Goal: Task Accomplishment & Management: Use online tool/utility

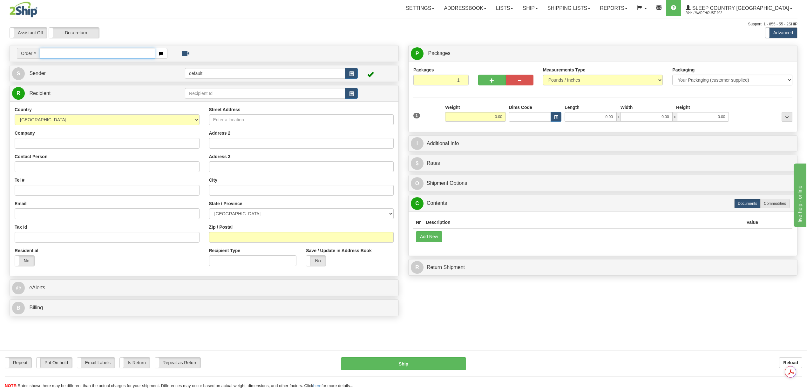
click at [62, 51] on input "text" at bounding box center [97, 53] width 115 height 11
paste input "9000I054899"
type input "9000I054899"
click at [89, 53] on input "text" at bounding box center [97, 53] width 115 height 11
paste input "9000I054899"
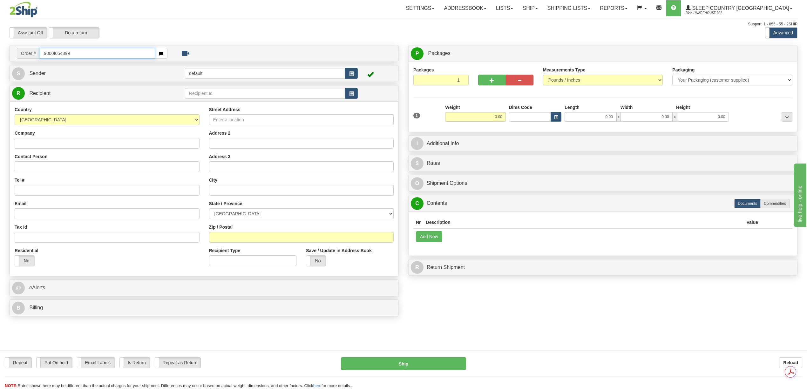
type input "9000I054899"
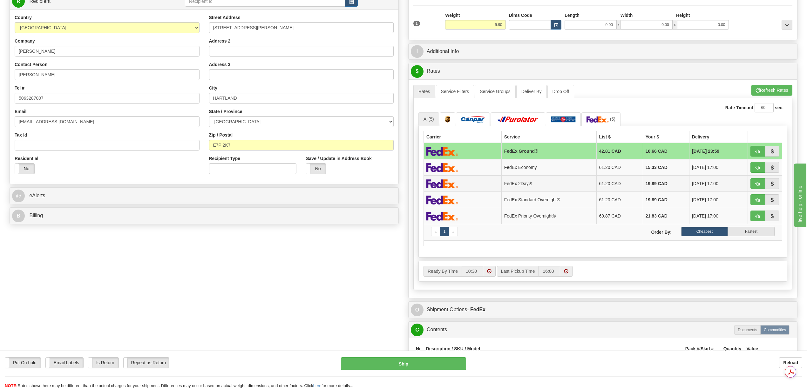
scroll to position [169, 0]
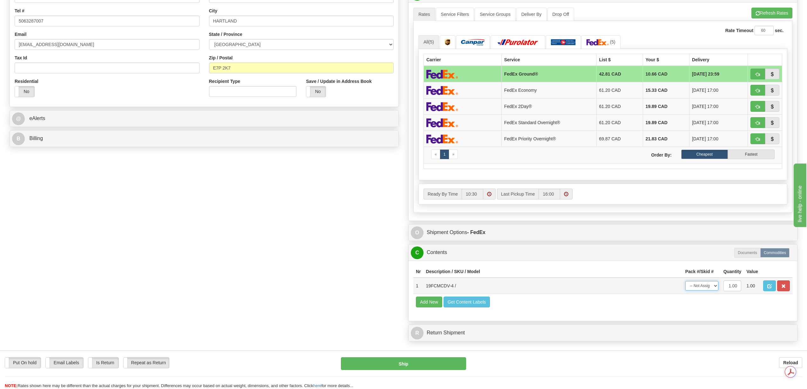
click at [714, 291] on select "-- Not Assigned -- Package 1" at bounding box center [701, 286] width 33 height 10
select select "0"
click at [685, 291] on select "-- Not Assigned -- Package 1" at bounding box center [701, 286] width 33 height 10
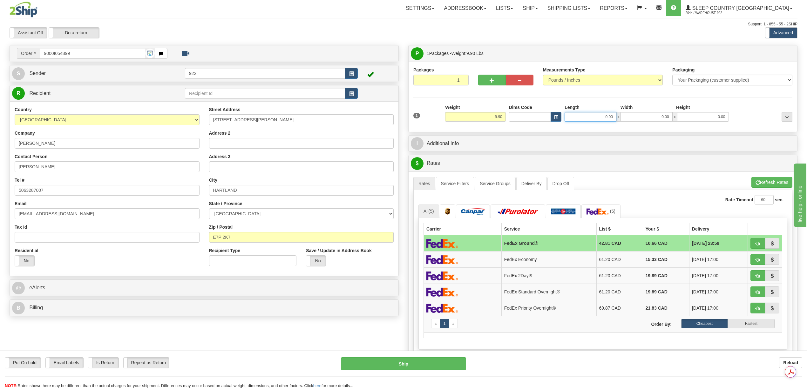
click at [600, 117] on input "0.00" at bounding box center [591, 117] width 52 height 10
type input "12.00"
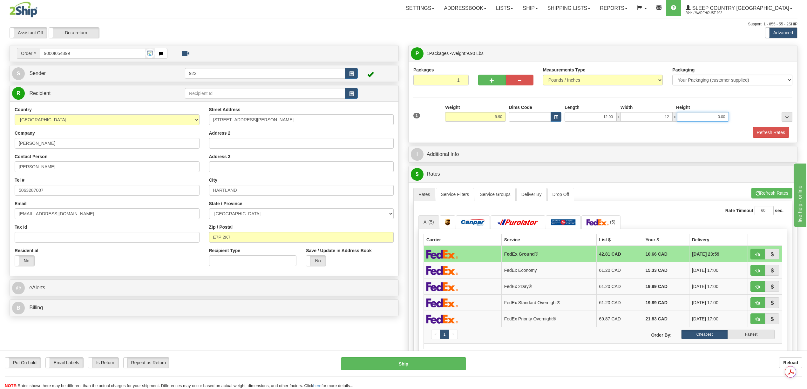
type input "12.00"
click at [778, 134] on button "Refresh Rates" at bounding box center [771, 132] width 37 height 11
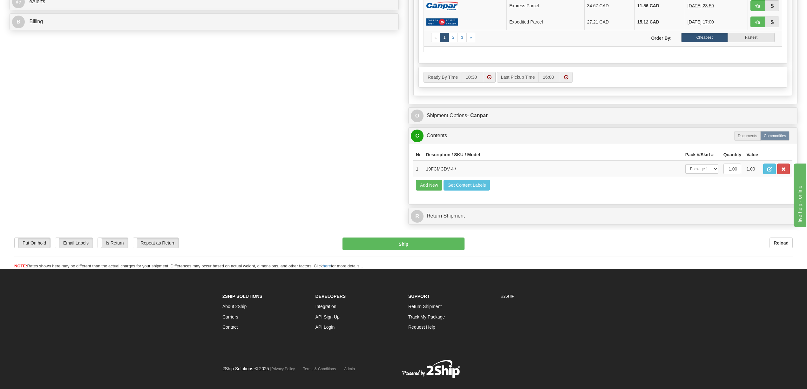
scroll to position [296, 0]
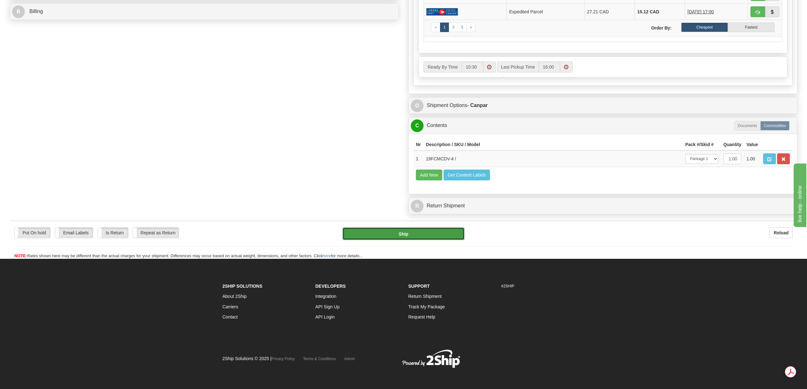
click at [412, 240] on button "Ship" at bounding box center [403, 233] width 122 height 13
type input "1"
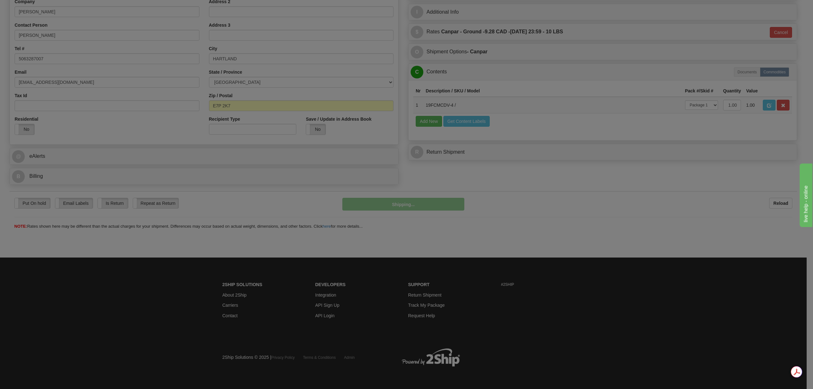
scroll to position [132, 0]
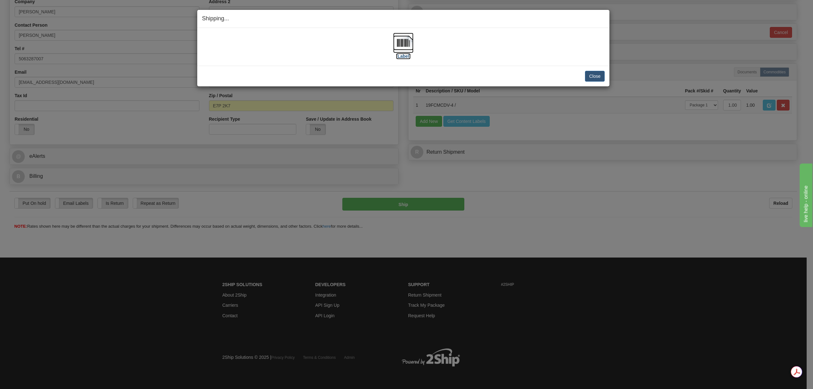
click at [401, 48] on img at bounding box center [403, 43] width 20 height 20
click at [407, 47] on img at bounding box center [403, 43] width 20 height 20
click at [596, 74] on button "Close" at bounding box center [595, 76] width 20 height 11
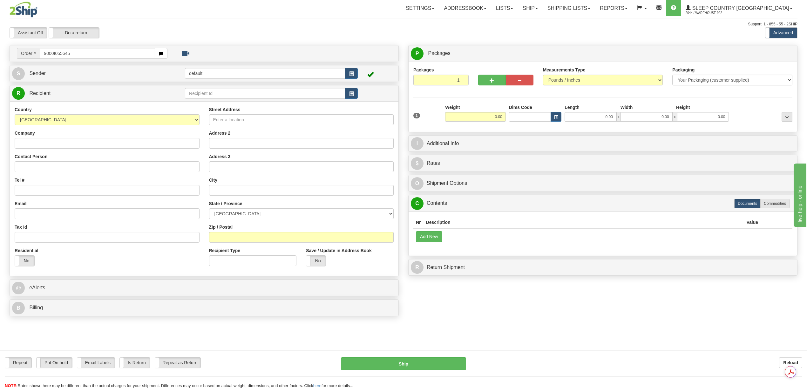
type input "9000I055645"
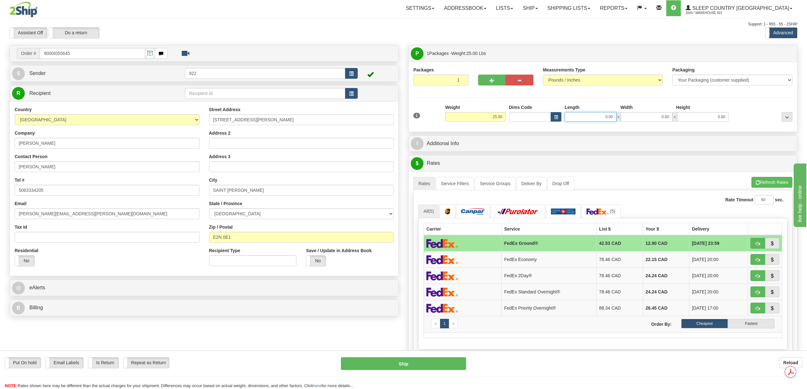
click at [605, 119] on input "0.00" at bounding box center [591, 117] width 52 height 10
type input "20.00"
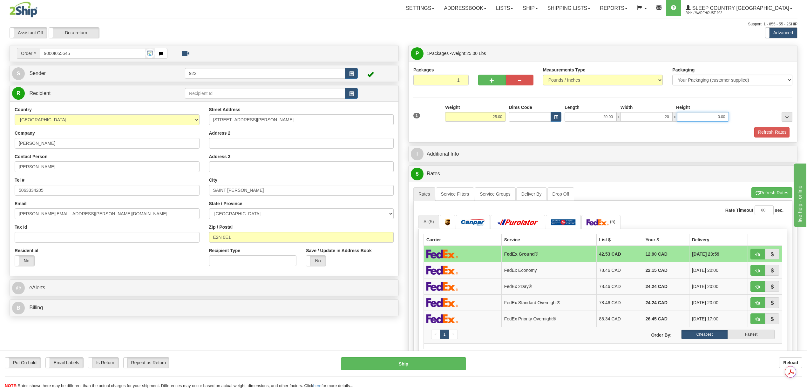
type input "20.00"
type input "40.00"
click at [757, 133] on button "Refresh Rates" at bounding box center [771, 132] width 37 height 11
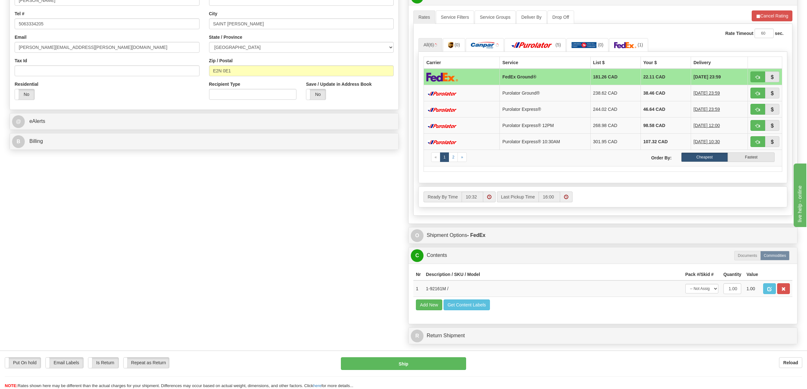
scroll to position [169, 0]
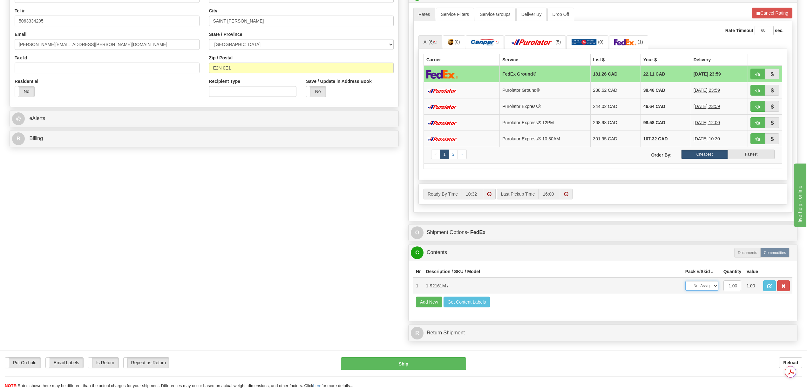
click at [715, 291] on select "-- Not Assigned -- Package 1" at bounding box center [701, 286] width 33 height 10
select select "0"
click at [685, 291] on select "-- Not Assigned -- Package 1" at bounding box center [701, 286] width 33 height 10
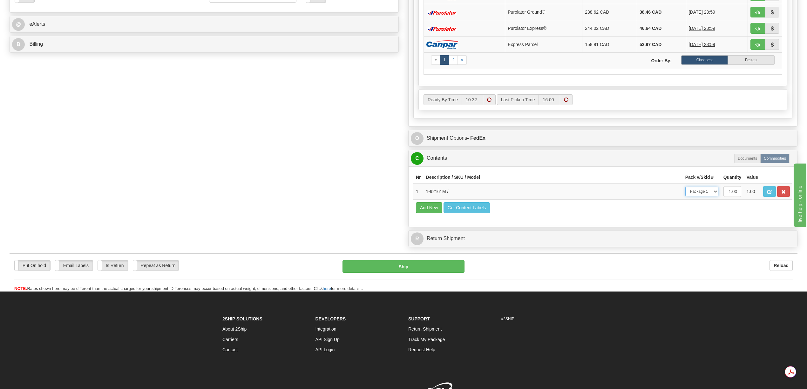
scroll to position [296, 0]
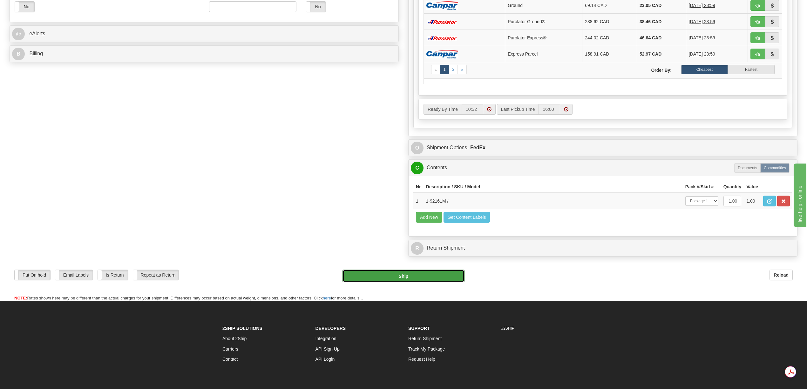
click at [397, 282] on button "Ship" at bounding box center [403, 276] width 122 height 13
type input "92"
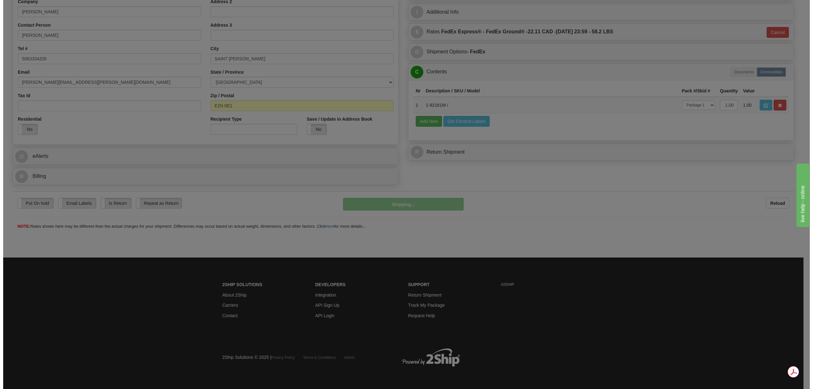
scroll to position [132, 0]
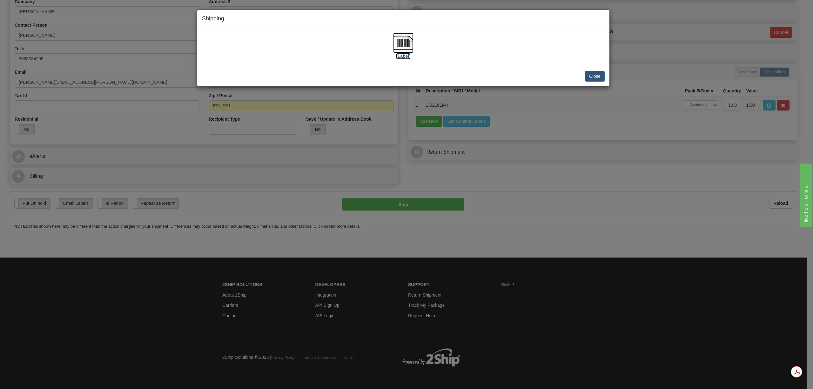
click at [398, 45] on img at bounding box center [403, 43] width 20 height 20
click at [594, 77] on button "Close" at bounding box center [595, 76] width 20 height 11
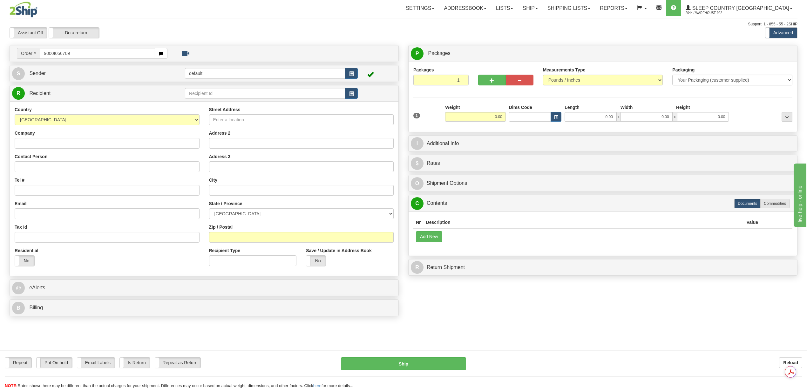
type input "9000I056709"
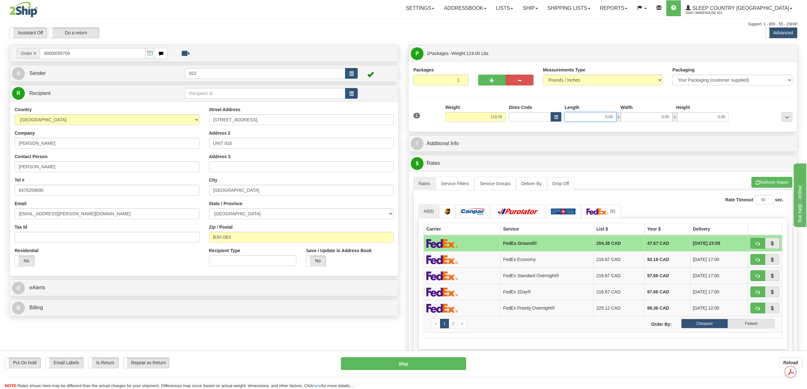
click at [612, 118] on input "0.00" at bounding box center [591, 117] width 52 height 10
type input "20.00"
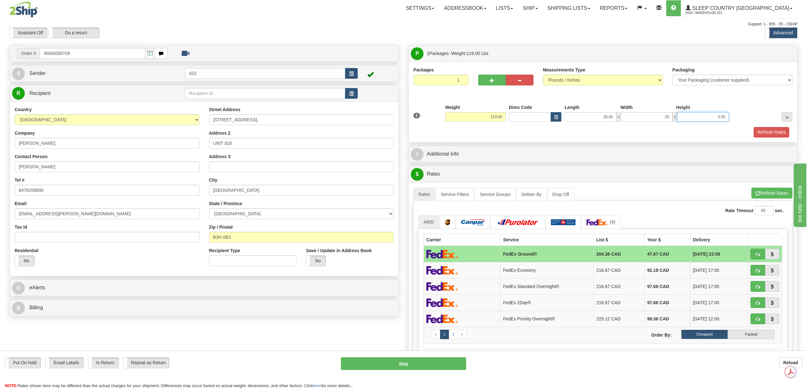
type input "20.00"
type input "40.00"
click at [769, 135] on button "Refresh Rates" at bounding box center [771, 132] width 37 height 11
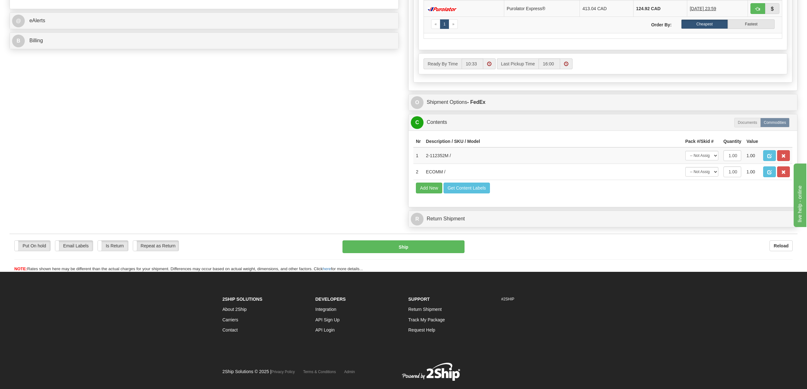
scroll to position [296, 0]
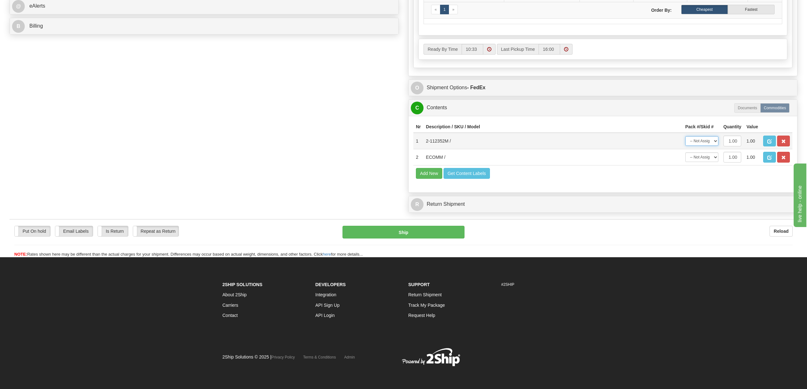
click at [713, 136] on select "-- Not Assigned -- Package 1" at bounding box center [701, 141] width 33 height 10
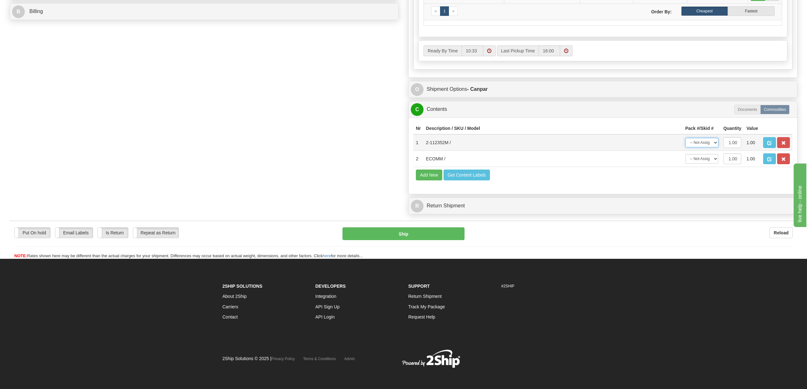
select select "0"
click at [685, 147] on select "-- Not Assigned -- Package 1" at bounding box center [701, 143] width 33 height 10
click at [712, 164] on select "-- Not Assigned -- Package 1" at bounding box center [701, 159] width 33 height 10
click at [786, 164] on button "button" at bounding box center [783, 158] width 13 height 11
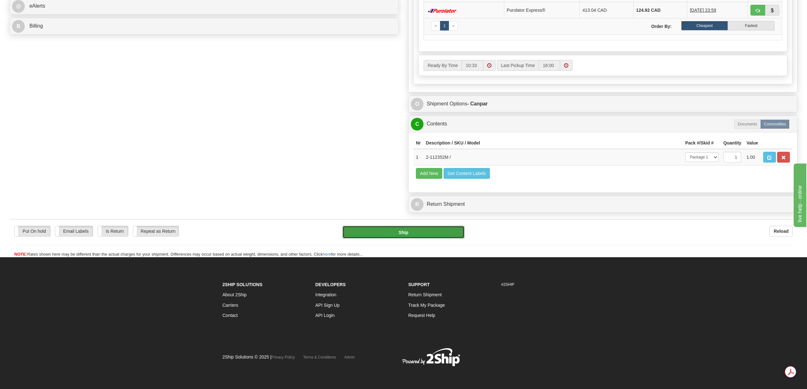
click at [430, 233] on button "Ship" at bounding box center [403, 232] width 122 height 13
type input "1"
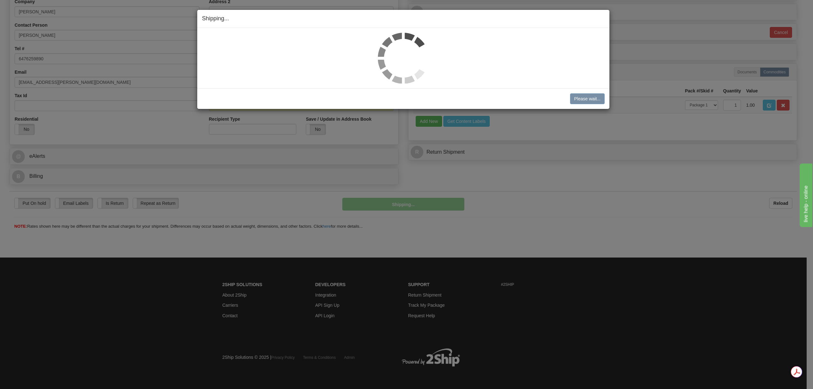
scroll to position [132, 0]
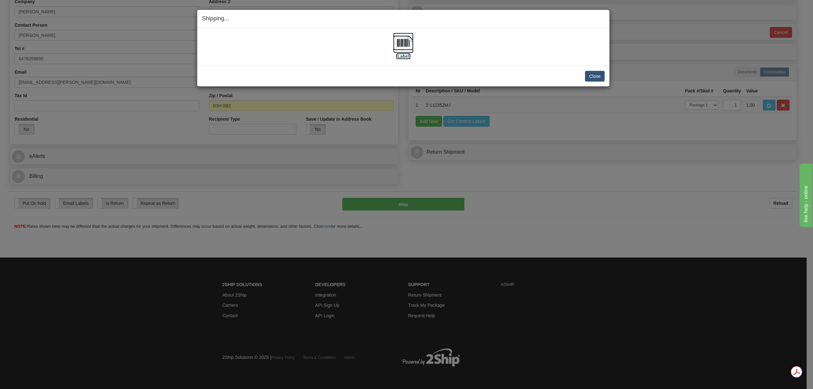
click at [409, 46] on img at bounding box center [403, 43] width 20 height 20
click at [595, 75] on button "Close" at bounding box center [595, 76] width 20 height 11
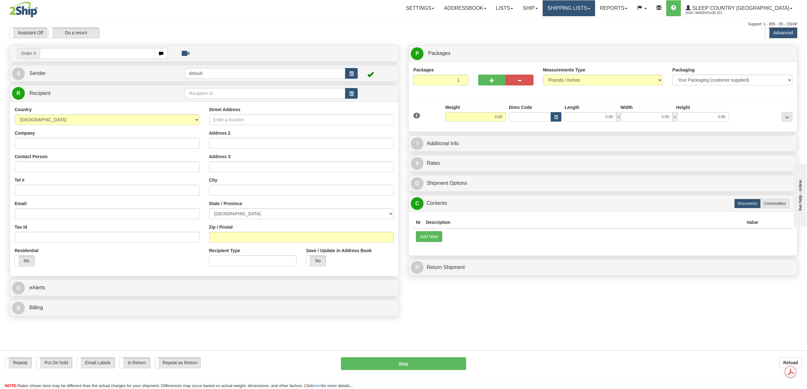
click at [595, 6] on link "Shipping lists" at bounding box center [569, 8] width 52 height 16
click at [595, 23] on link "Current Shipments" at bounding box center [564, 22] width 62 height 8
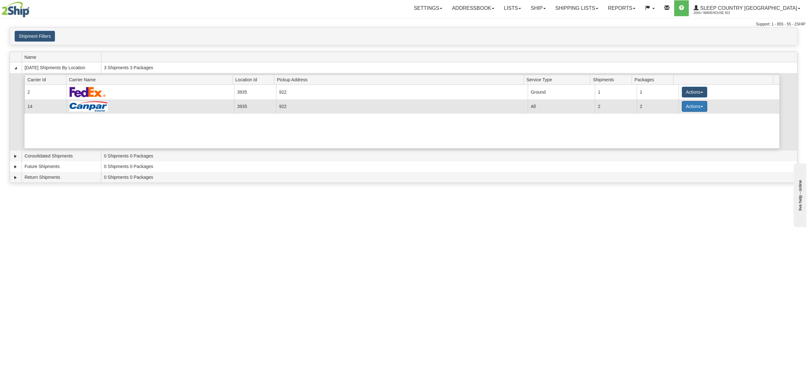
click at [688, 108] on button "Actions" at bounding box center [694, 106] width 25 height 11
click at [671, 123] on link "Details" at bounding box center [681, 118] width 51 height 8
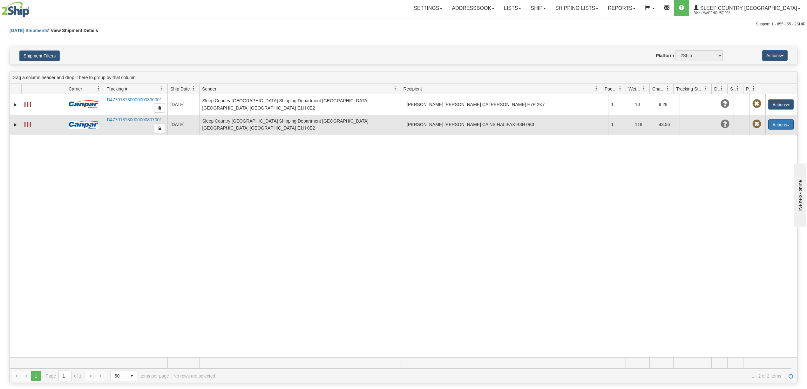
click at [770, 125] on button "Actions" at bounding box center [780, 124] width 25 height 10
click at [770, 136] on link "Edit" at bounding box center [767, 136] width 51 height 8
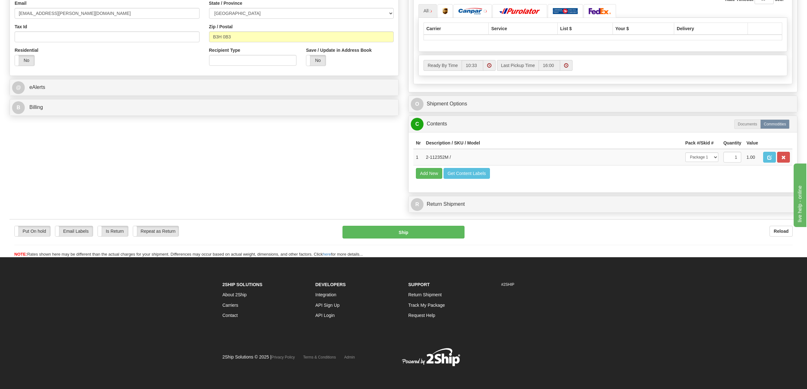
scroll to position [215, 0]
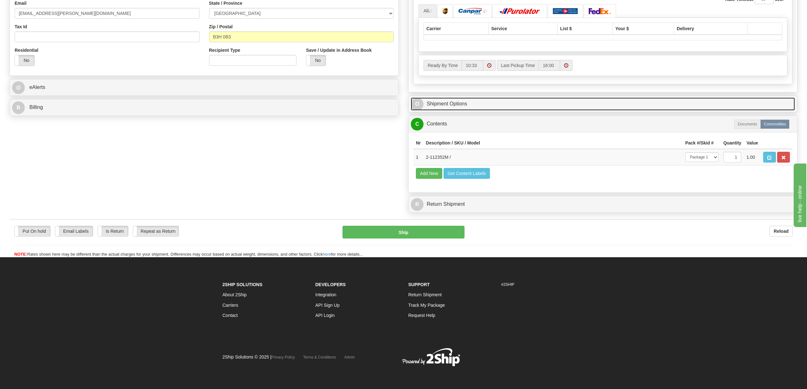
click at [449, 98] on link "O Shipment Options" at bounding box center [603, 104] width 384 height 13
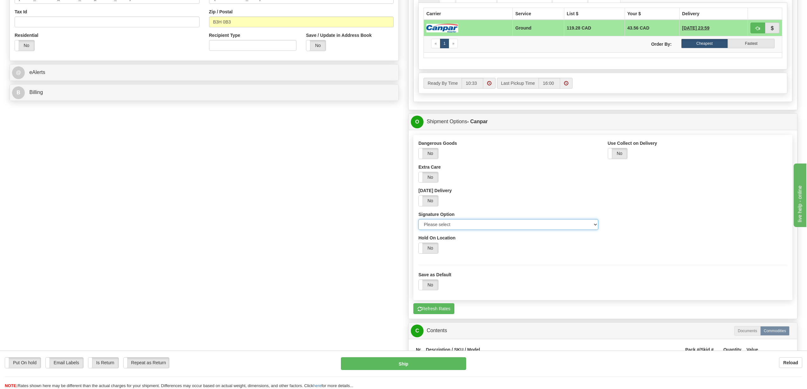
click at [595, 228] on select "Please select No Signature Required Signature Required Adult Signature" at bounding box center [508, 224] width 180 height 11
click at [418, 223] on select "Please select No Signature Required Signature Required Adult Signature" at bounding box center [508, 224] width 180 height 11
click at [595, 229] on select "Please select No Signature Required Signature Required Adult Signature" at bounding box center [508, 224] width 180 height 11
select select "2"
click at [418, 223] on select "Please select No Signature Required Signature Required Adult Signature" at bounding box center [508, 224] width 180 height 11
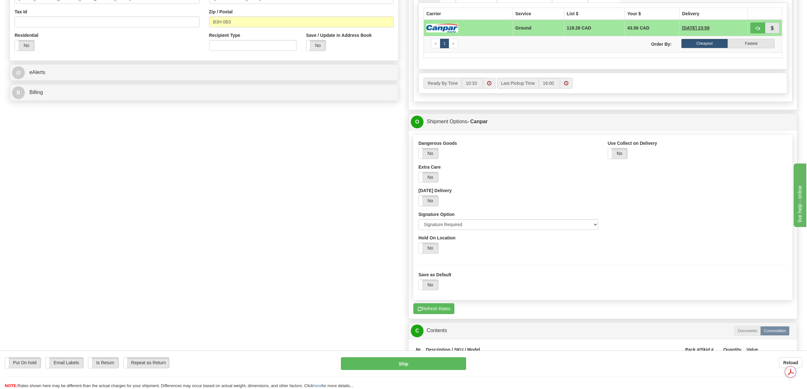
click at [585, 198] on div "Saturday Delivery Yes No" at bounding box center [508, 196] width 180 height 19
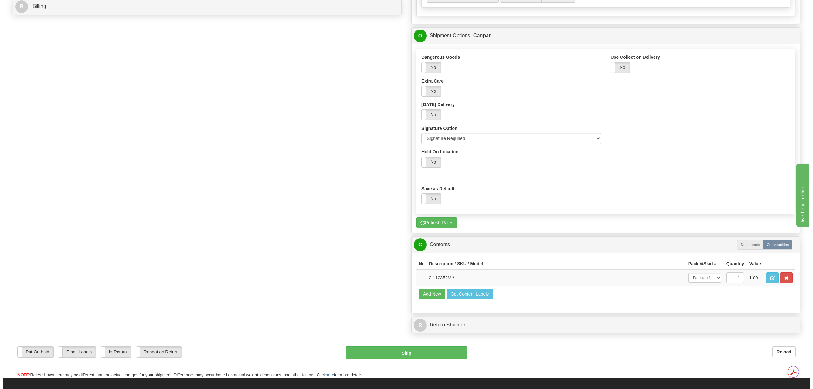
scroll to position [439, 0]
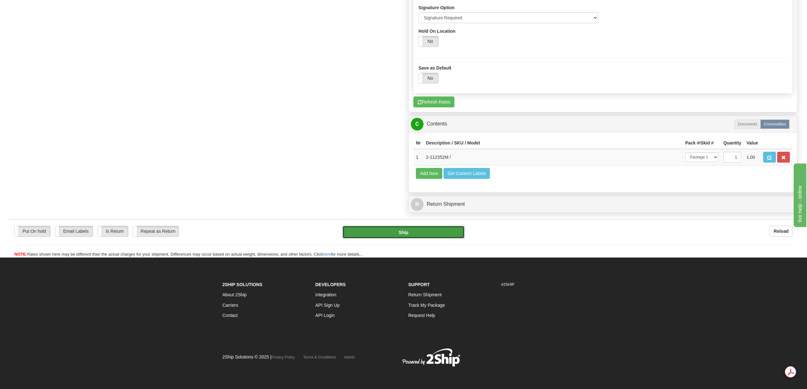
click at [416, 234] on button "Ship" at bounding box center [403, 232] width 122 height 13
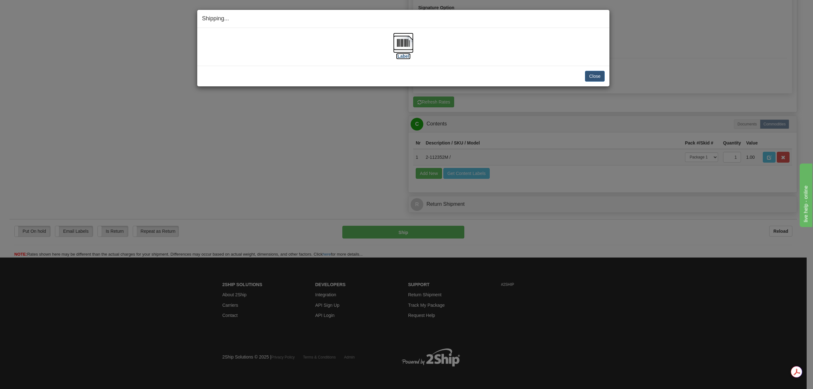
click at [402, 40] on img at bounding box center [403, 43] width 20 height 20
click at [600, 79] on button "Close" at bounding box center [595, 76] width 20 height 11
